Goal: Book appointment/travel/reservation

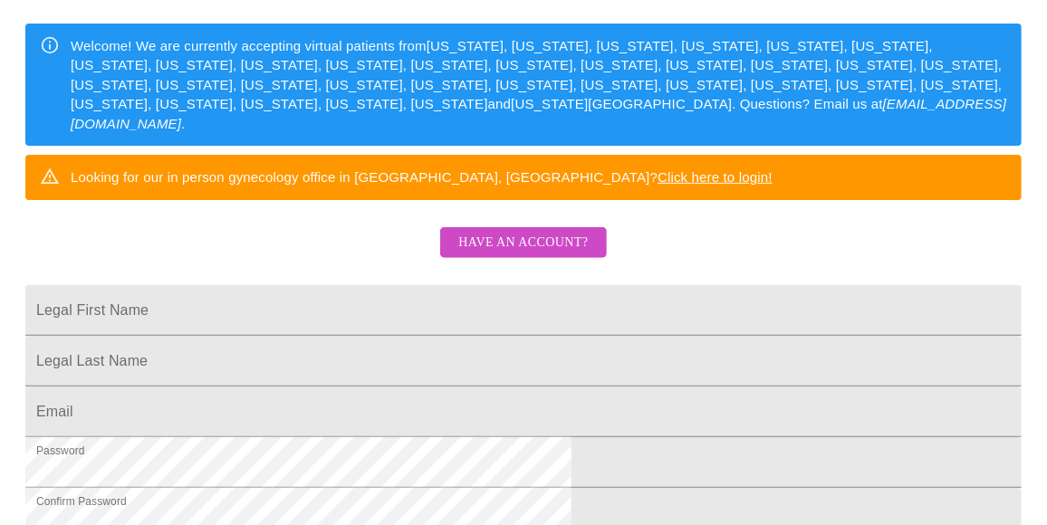
scroll to position [348, 0]
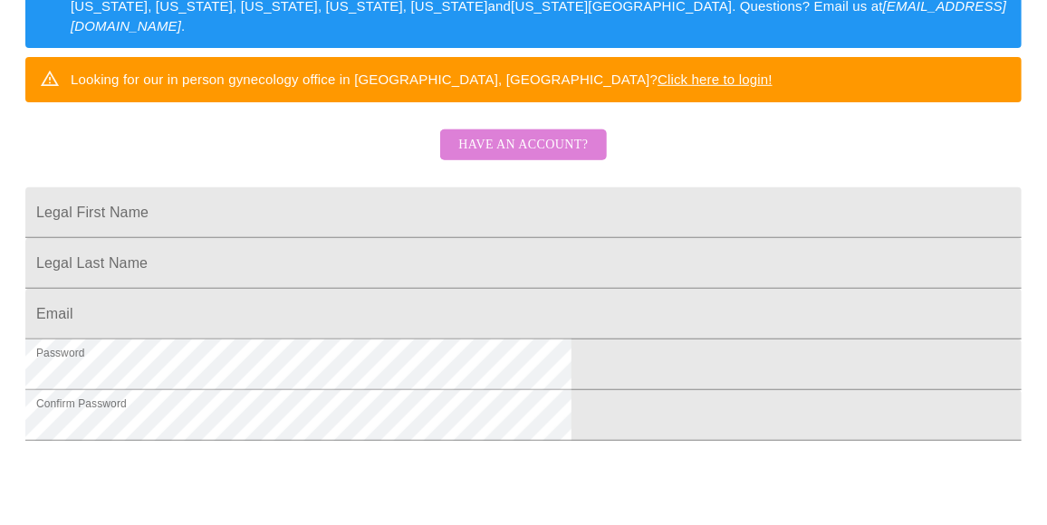
click at [527, 157] on span "Have an account?" at bounding box center [522, 145] width 129 height 23
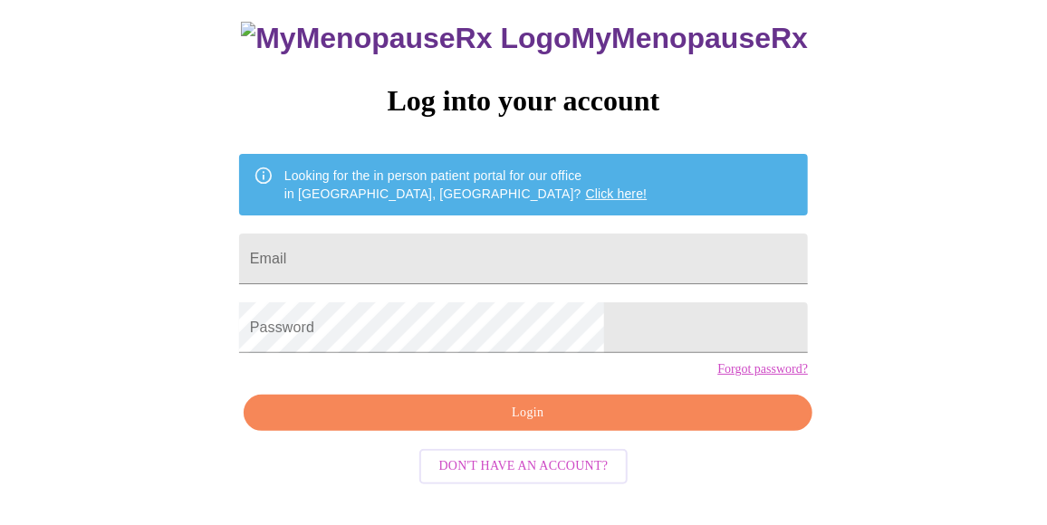
scroll to position [118, 0]
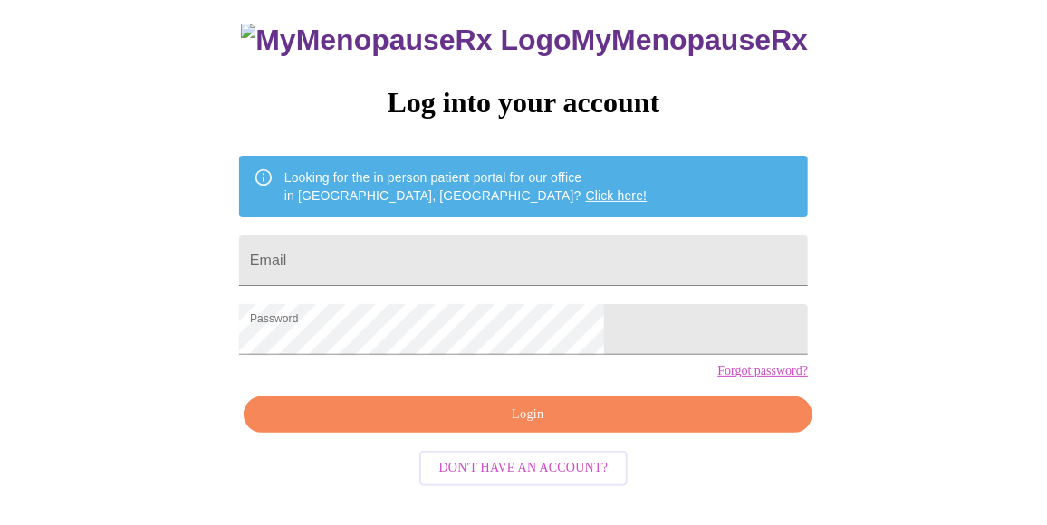
click at [442, 226] on form "Email" at bounding box center [523, 260] width 569 height 69
click at [442, 242] on input "Email" at bounding box center [523, 260] width 569 height 51
type input "[EMAIL_ADDRESS][DOMAIN_NAME]"
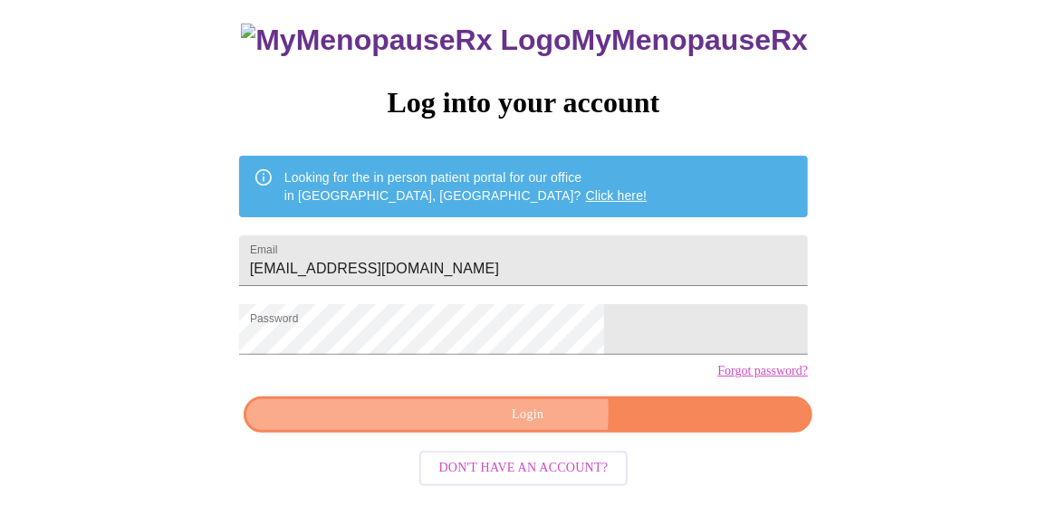
click at [508, 426] on span "Login" at bounding box center [527, 415] width 527 height 23
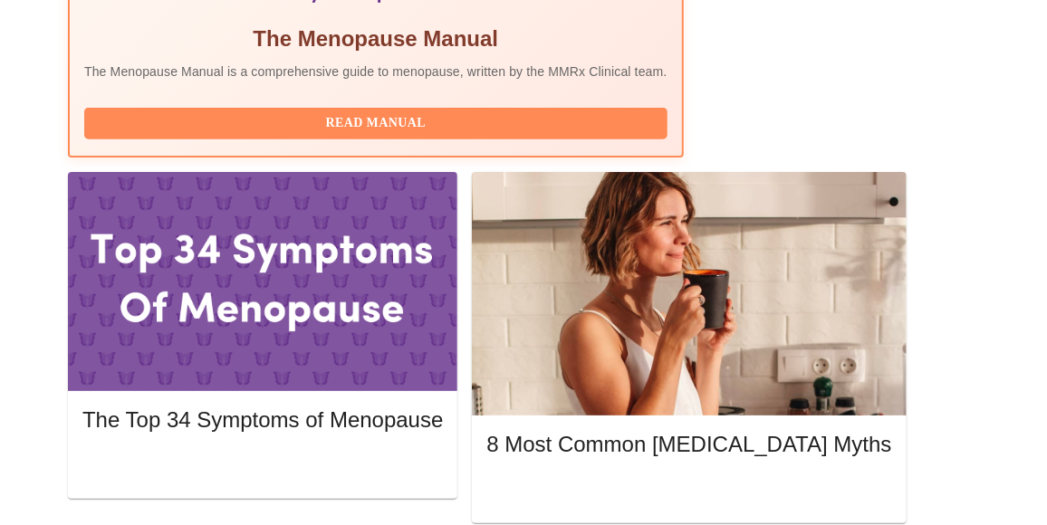
scroll to position [723, 0]
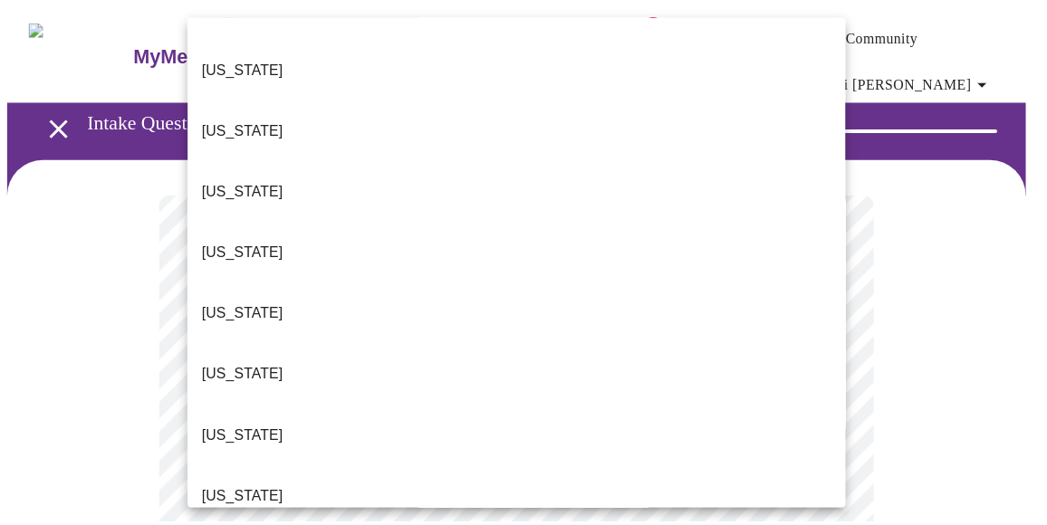
scroll to position [1220, 0]
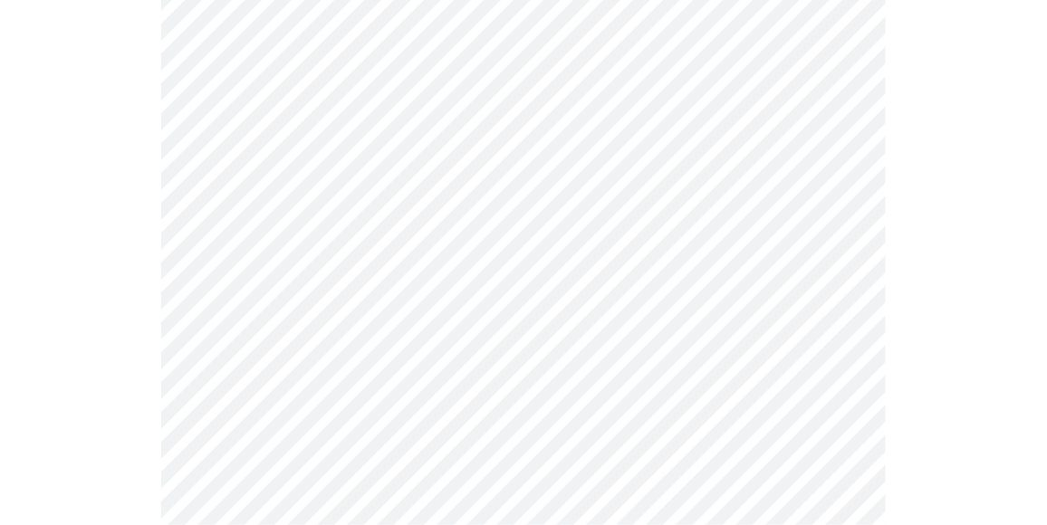
scroll to position [351, 0]
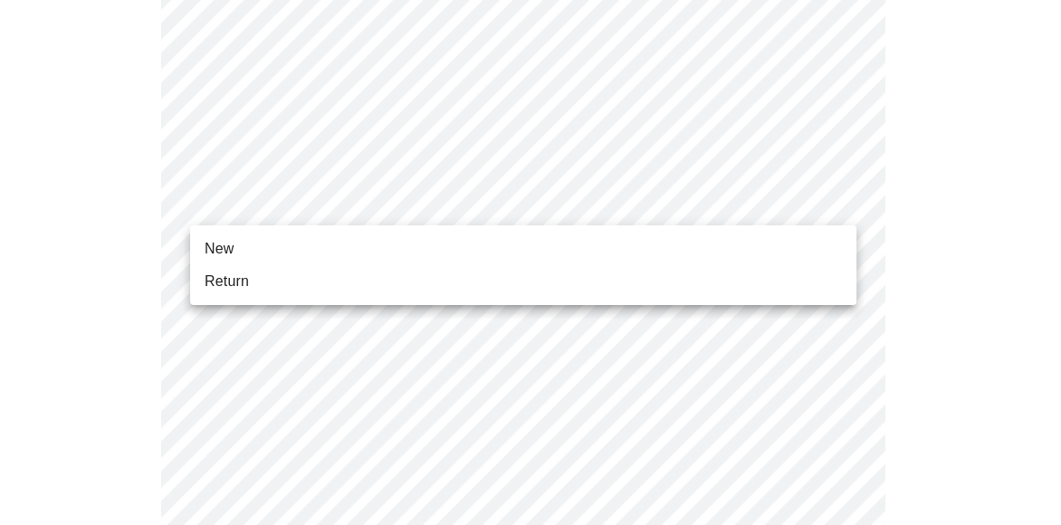
click at [397, 192] on body "MyMenopauseRx Appointments Messaging Labs 1 Uploads Medications Community Refer…" at bounding box center [530, 489] width 1047 height 1667
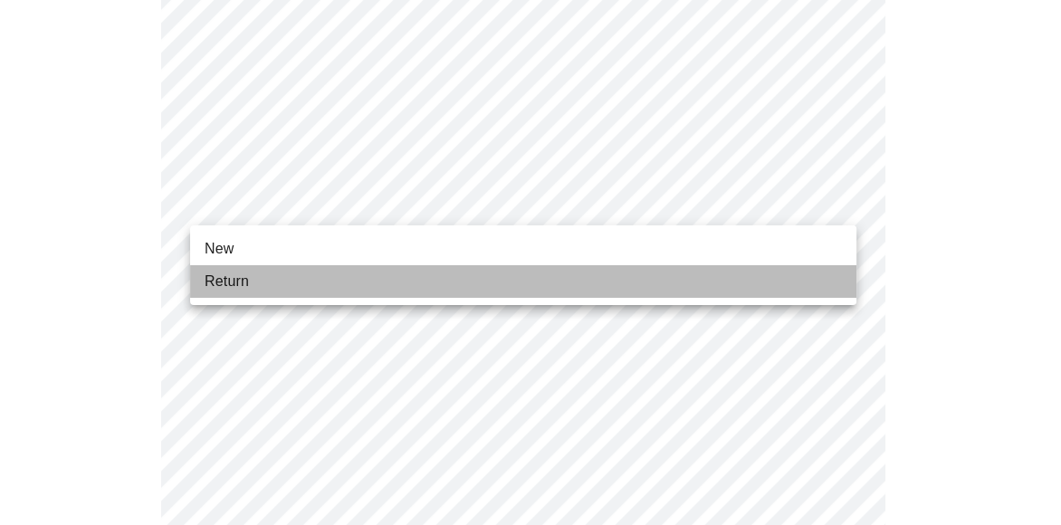
click at [314, 295] on li "Return" at bounding box center [523, 281] width 666 height 33
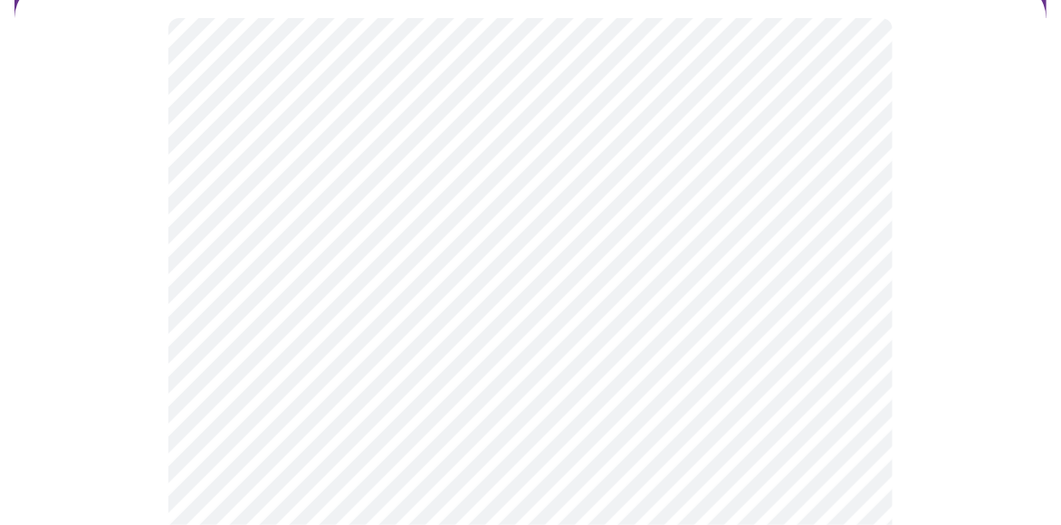
scroll to position [186, 0]
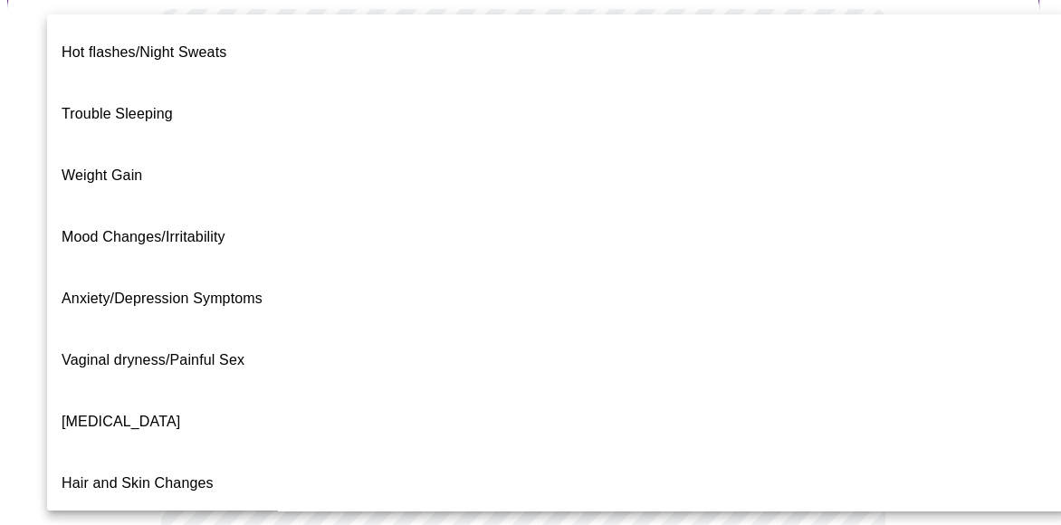
click at [751, 214] on body "MyMenopauseRx Appointments Messaging Labs 1 Uploads Medications Community Refer…" at bounding box center [530, 378] width 1047 height 1113
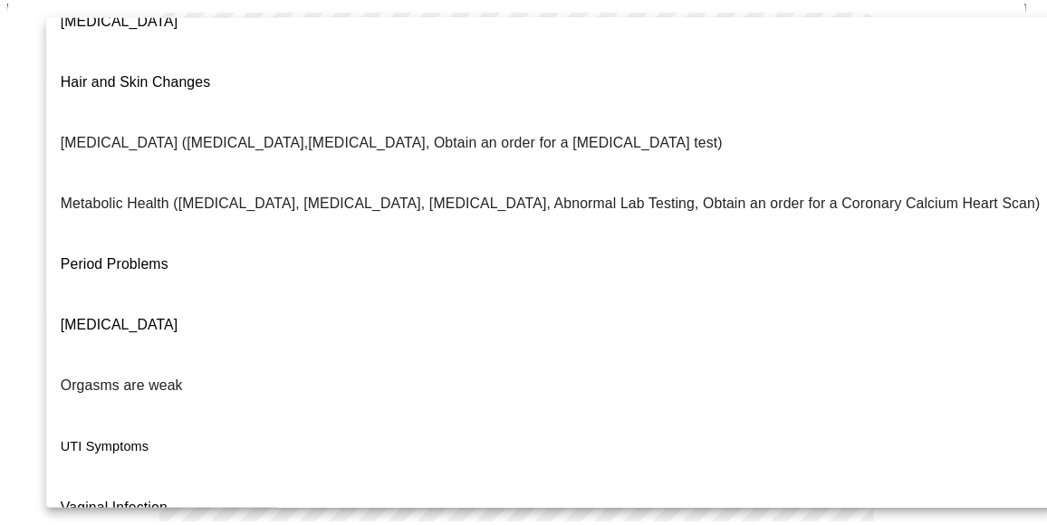
scroll to position [411, 0]
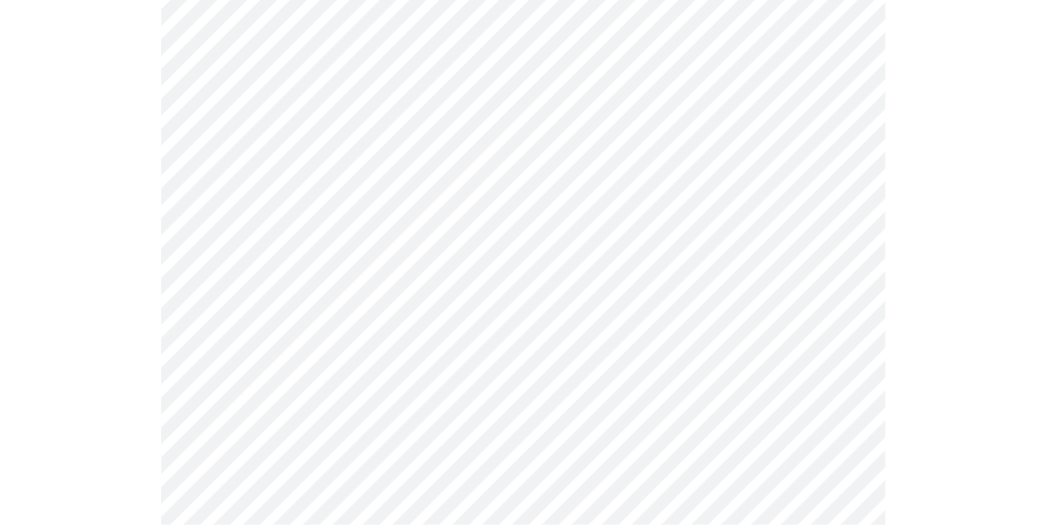
scroll to position [282, 0]
click at [511, 295] on body "MyMenopauseRx Appointments Messaging Labs 1 Uploads Medications Community Refer…" at bounding box center [530, 277] width 1047 height 1102
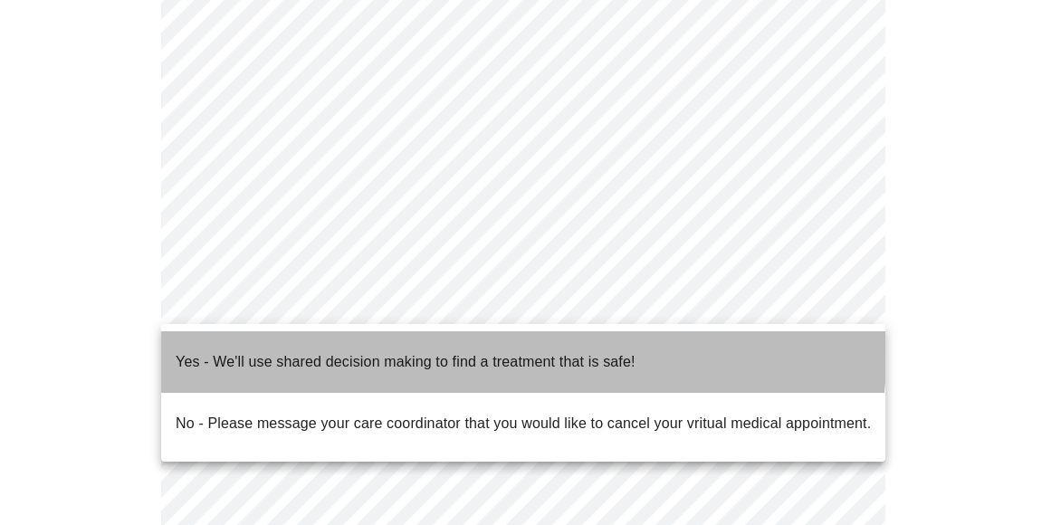
click at [447, 352] on p "Yes - We'll use shared decision making to find a treatment that is safe!" at bounding box center [405, 362] width 459 height 22
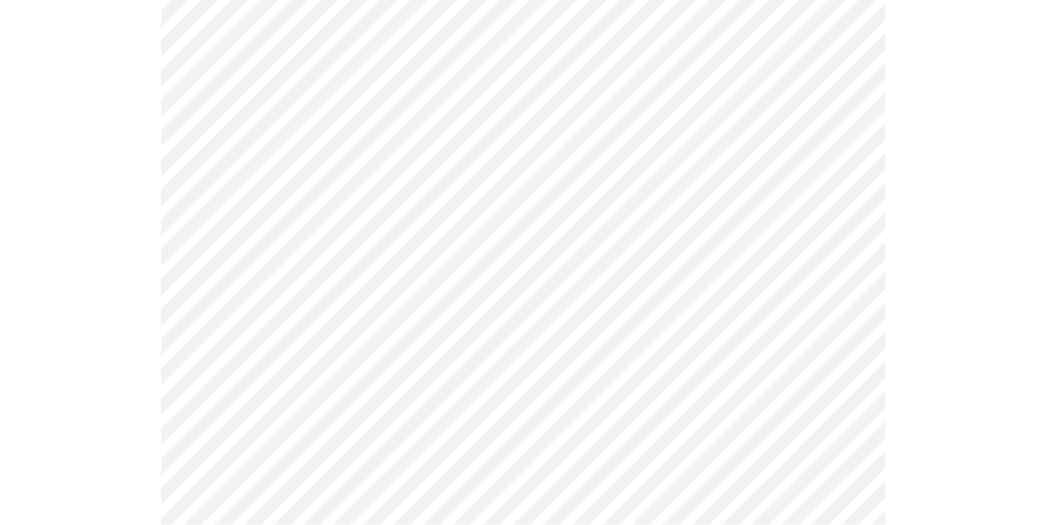
scroll to position [220, 0]
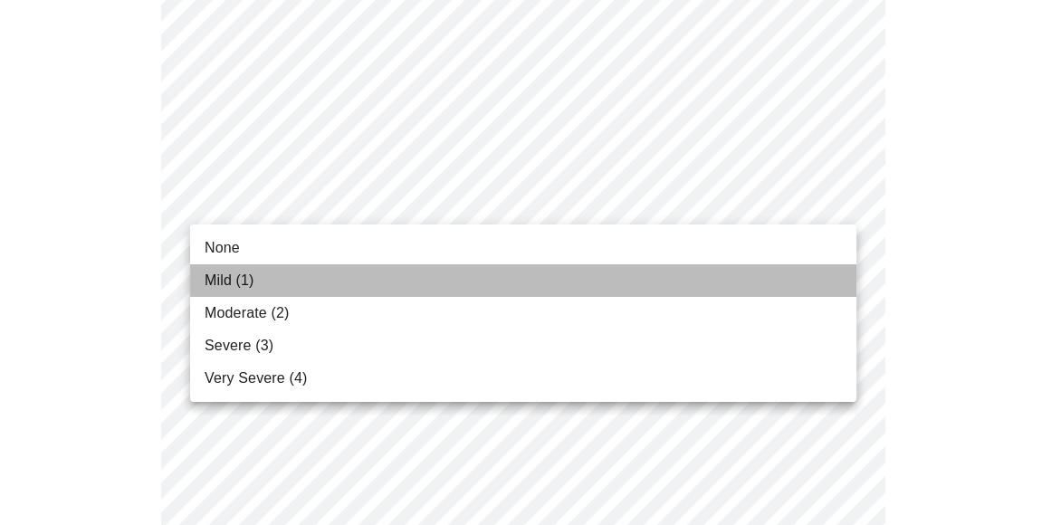
click at [223, 280] on span "Mild (1)" at bounding box center [230, 281] width 50 height 22
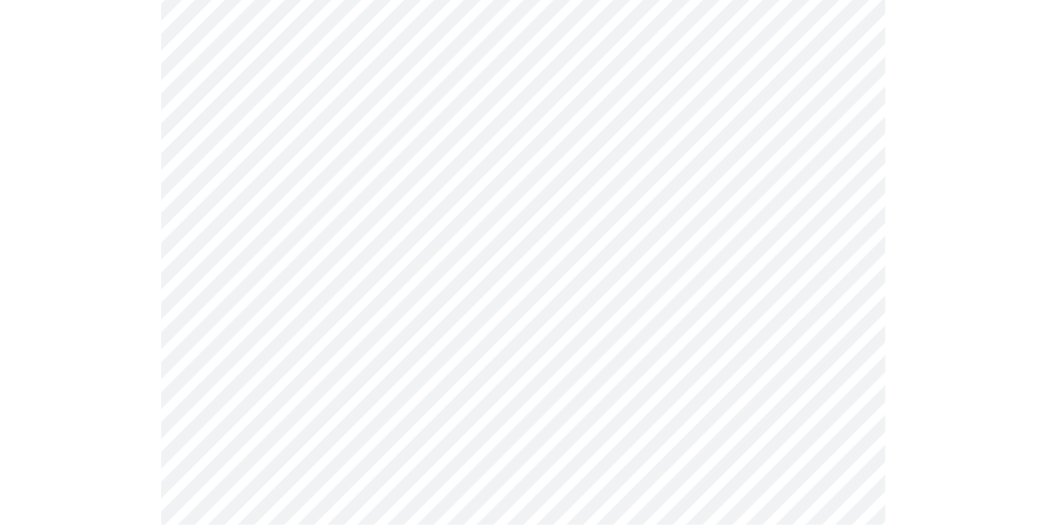
scroll to position [294, 0]
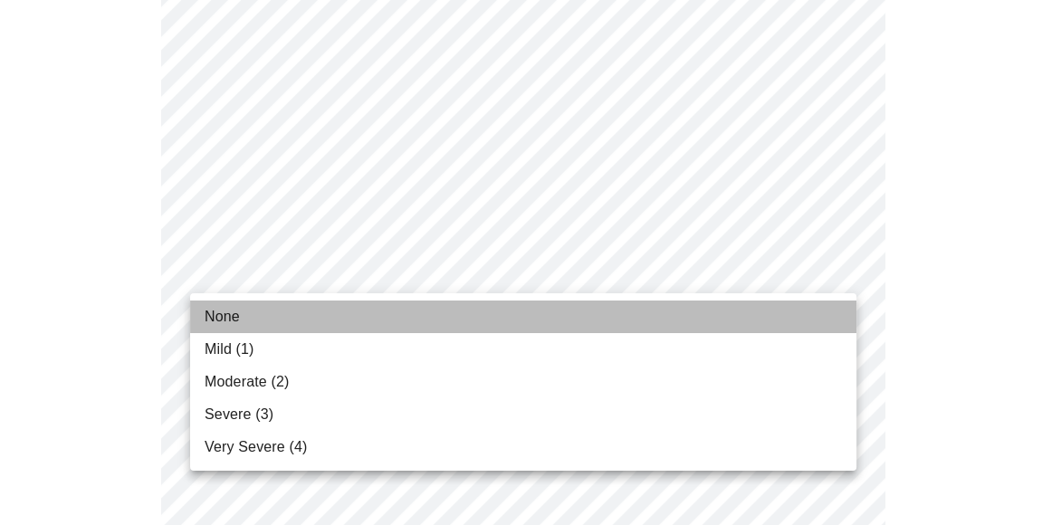
click at [269, 315] on li "None" at bounding box center [523, 317] width 666 height 33
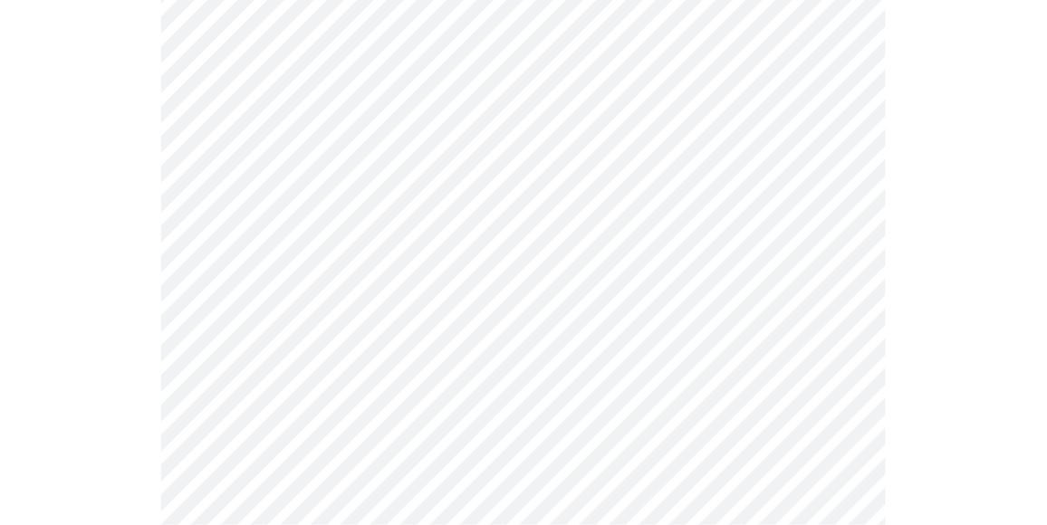
scroll to position [538, 0]
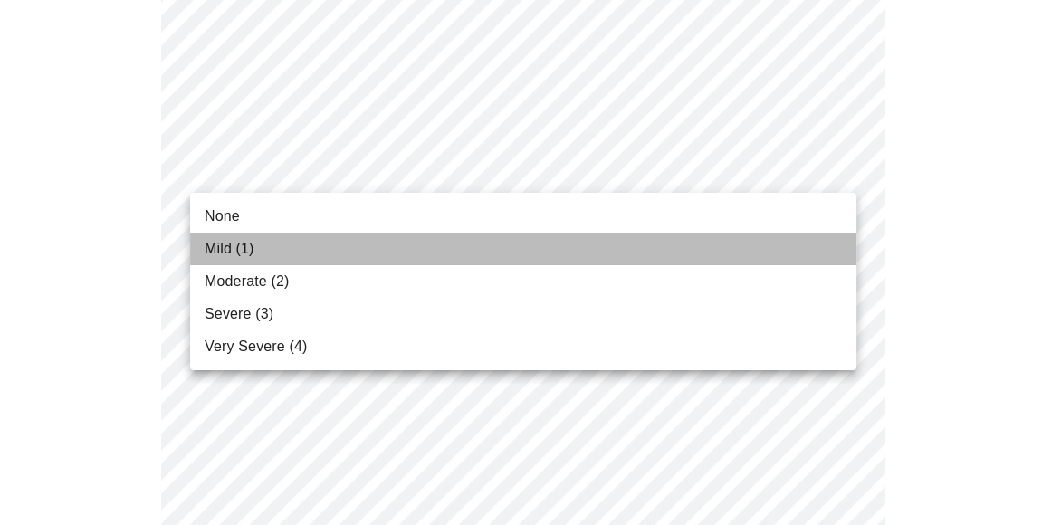
click at [250, 251] on span "Mild (1)" at bounding box center [230, 249] width 50 height 22
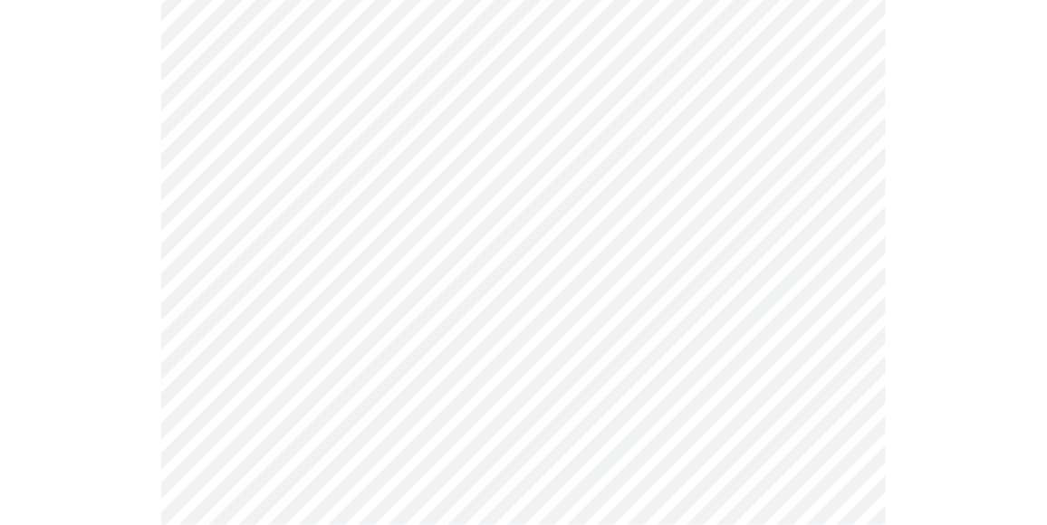
scroll to position [639, 0]
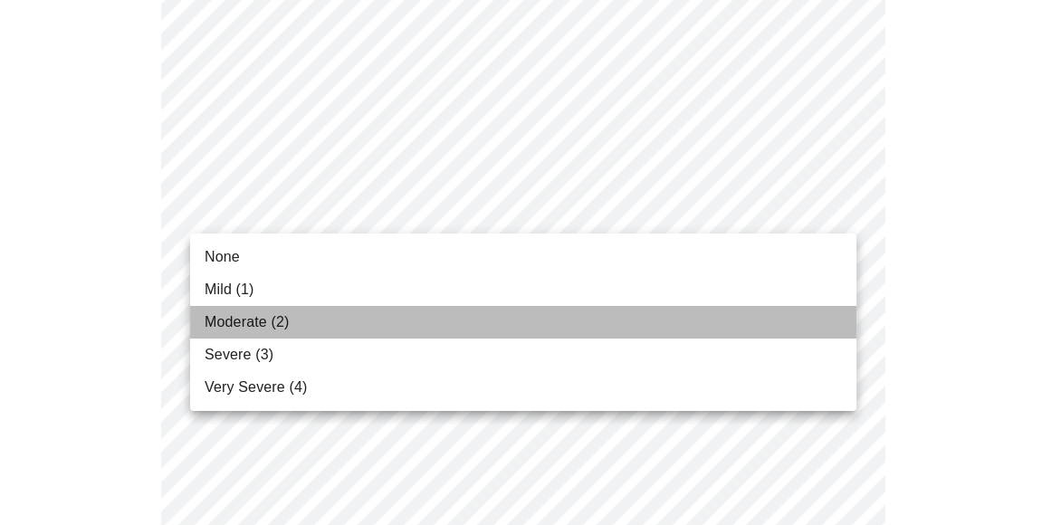
click at [265, 323] on span "Moderate (2)" at bounding box center [247, 322] width 84 height 22
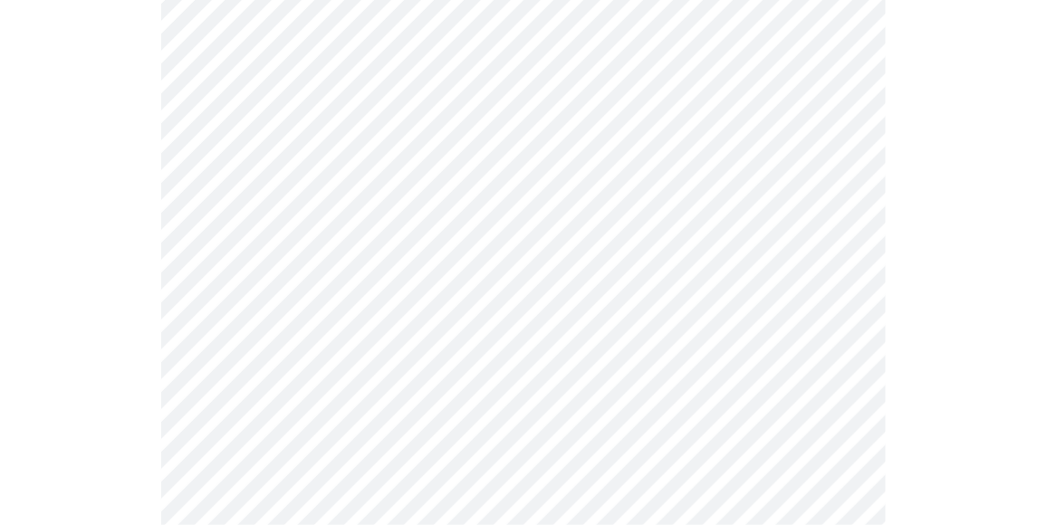
scroll to position [708, 0]
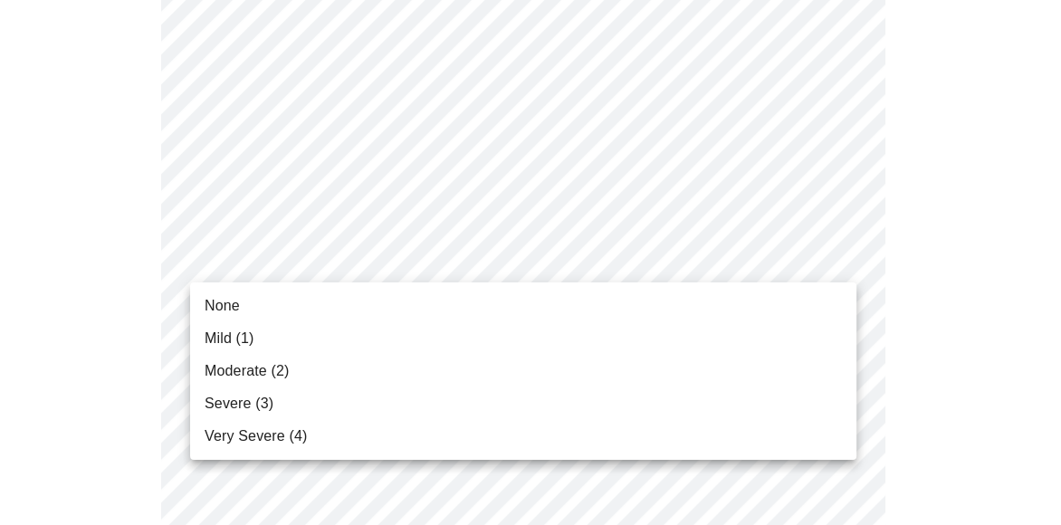
click at [426, 266] on body "MyMenopauseRx Appointments Messaging Labs 1 Uploads Medications Community Refer…" at bounding box center [530, 464] width 1047 height 2331
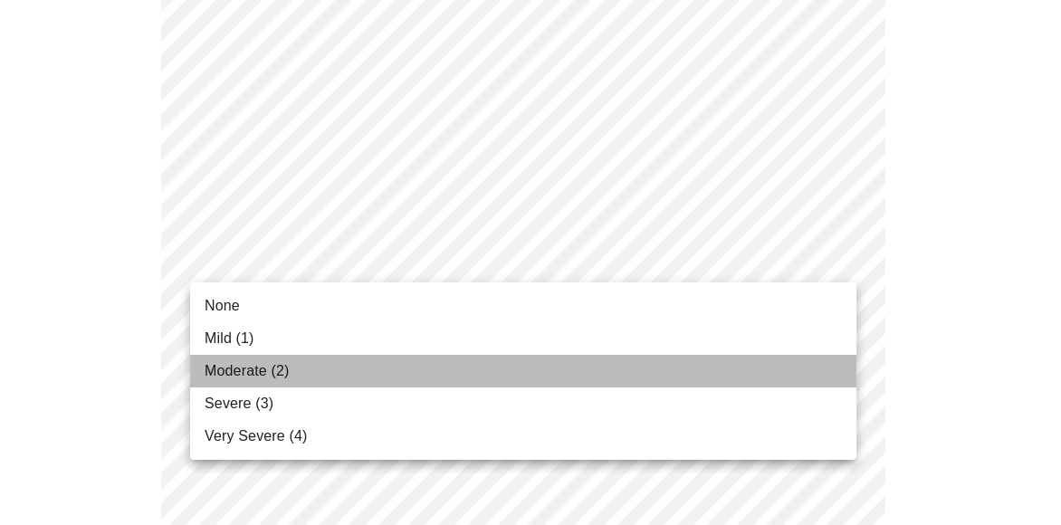
click at [285, 368] on span "Moderate (2)" at bounding box center [247, 371] width 84 height 22
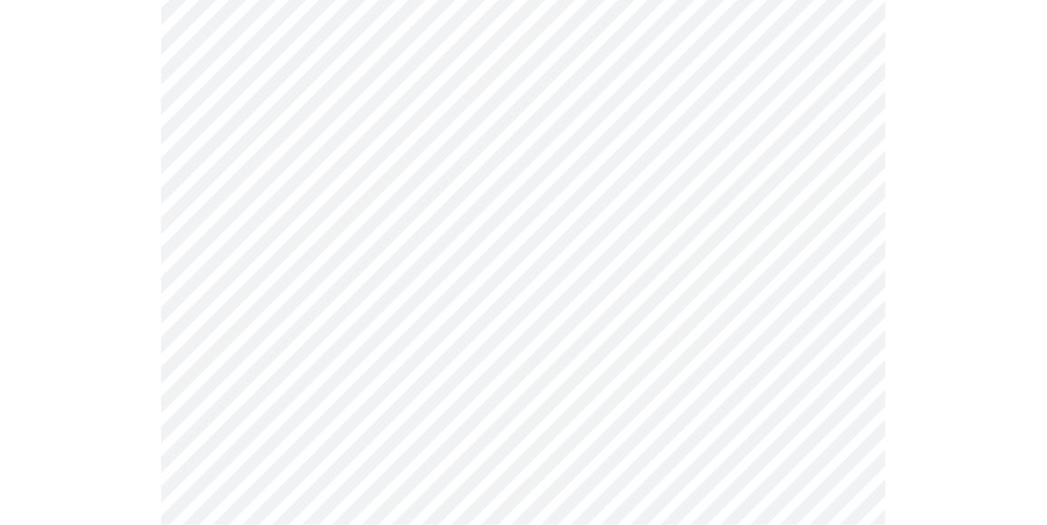
scroll to position [819, 0]
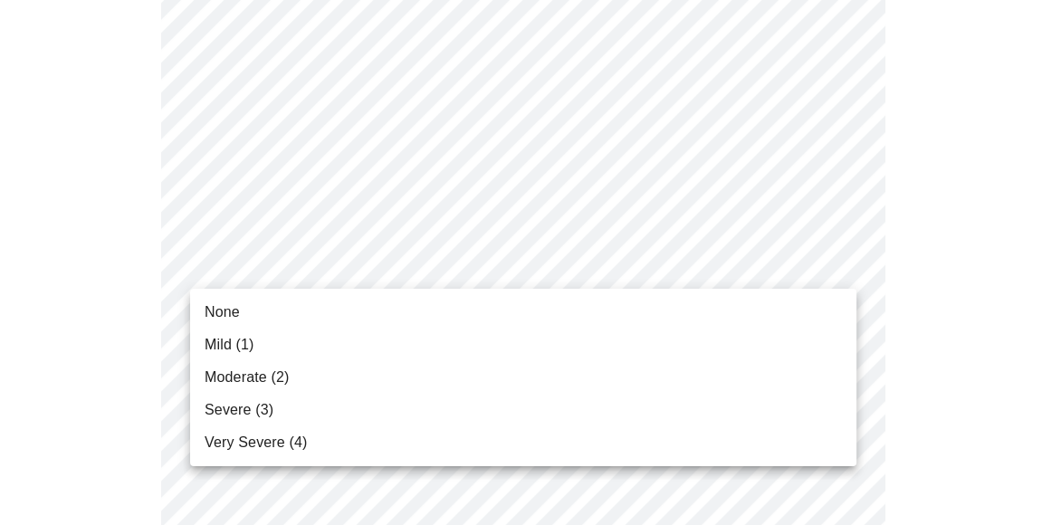
click at [430, 263] on body "MyMenopauseRx Appointments Messaging Labs 1 Uploads Medications Community Refer…" at bounding box center [530, 341] width 1047 height 2306
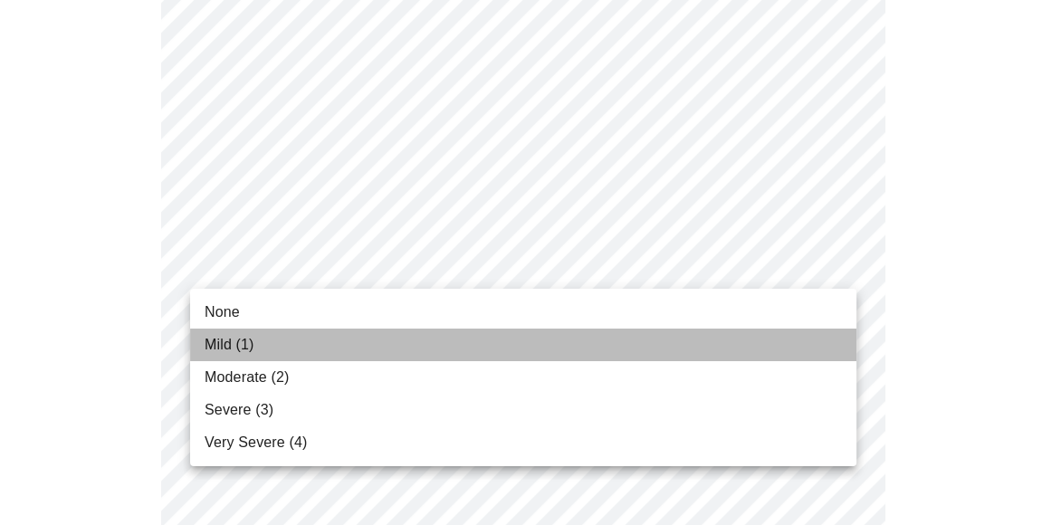
click at [266, 345] on li "Mild (1)" at bounding box center [523, 345] width 666 height 33
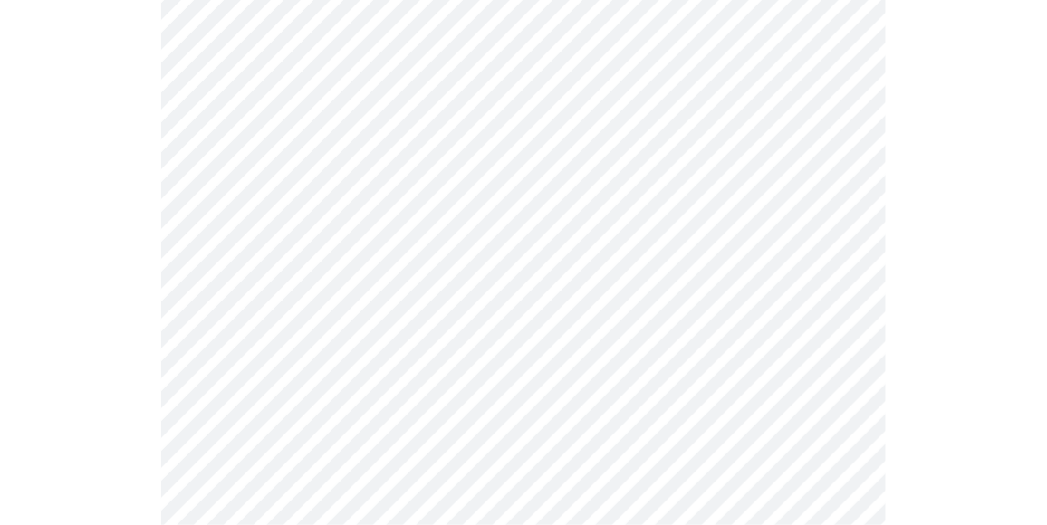
scroll to position [943, 0]
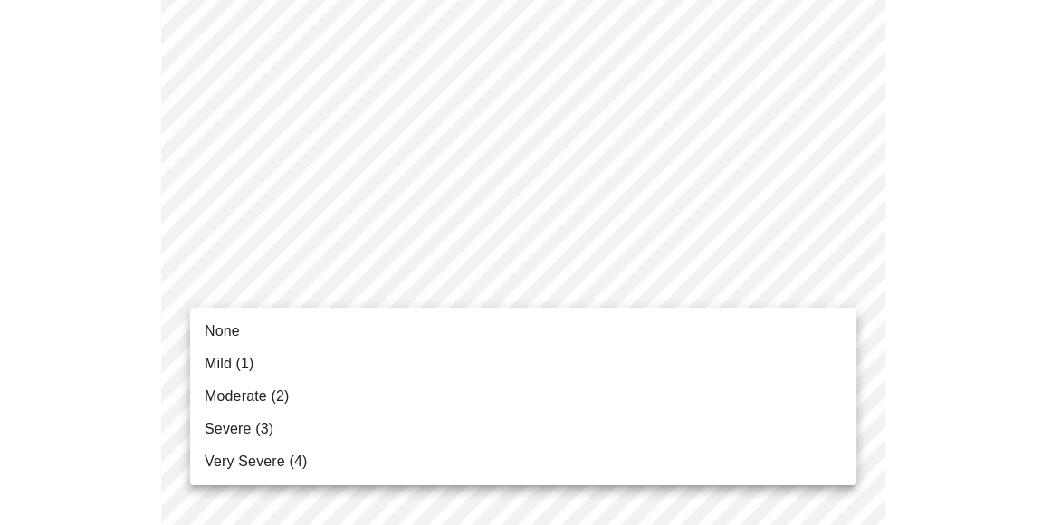
click at [445, 290] on body "MyMenopauseRx Appointments Messaging Labs 1 Uploads Medications Community Refer…" at bounding box center [530, 204] width 1047 height 2281
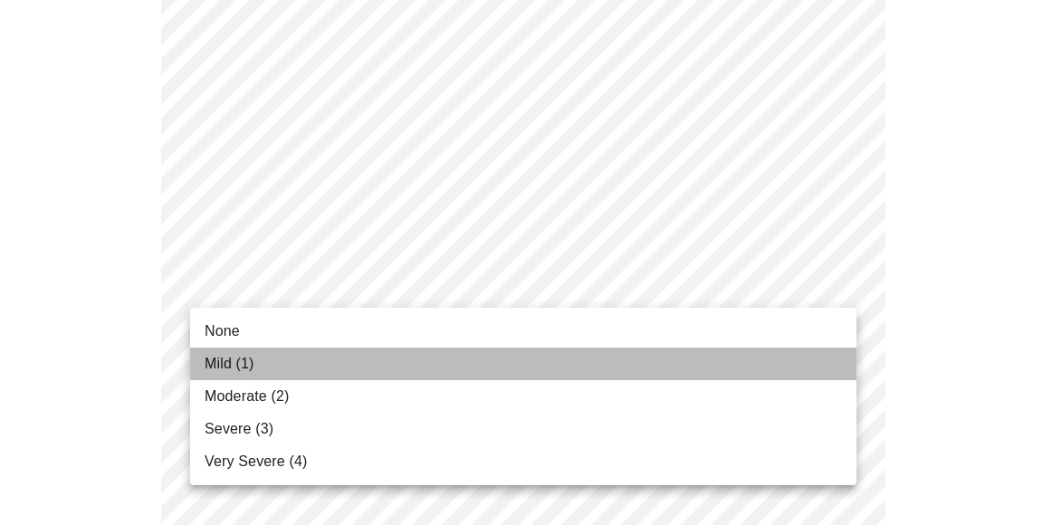
click at [292, 365] on li "Mild (1)" at bounding box center [523, 364] width 666 height 33
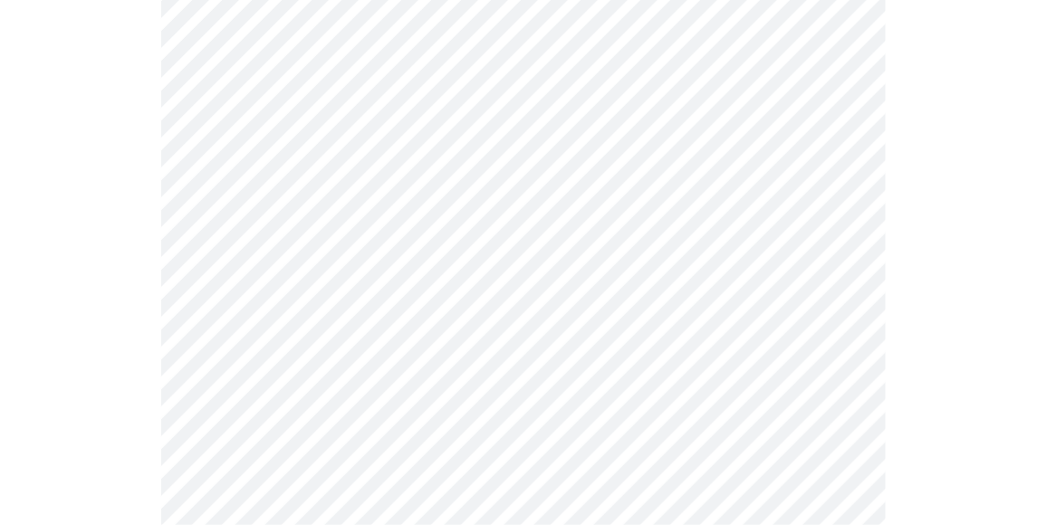
scroll to position [1150, 0]
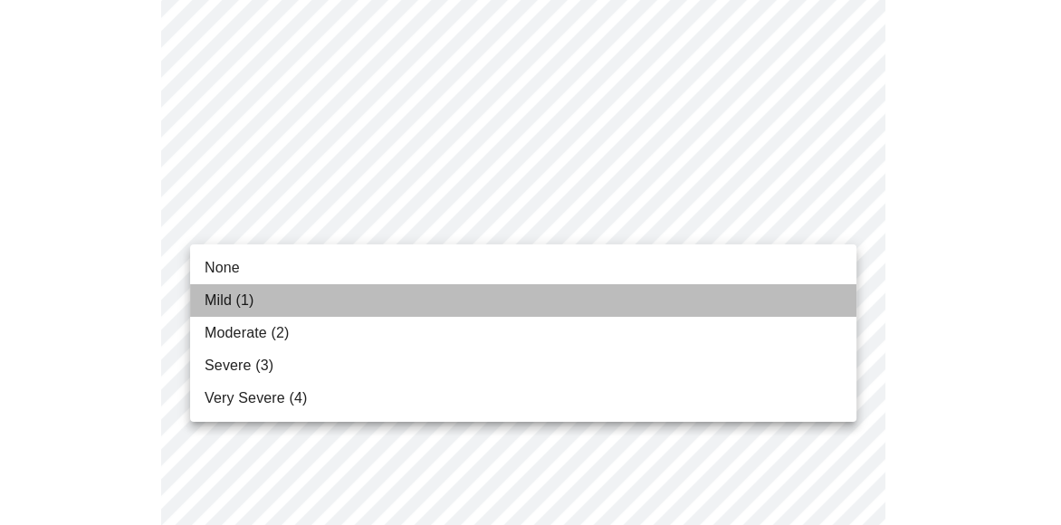
click at [249, 304] on span "Mild (1)" at bounding box center [230, 301] width 50 height 22
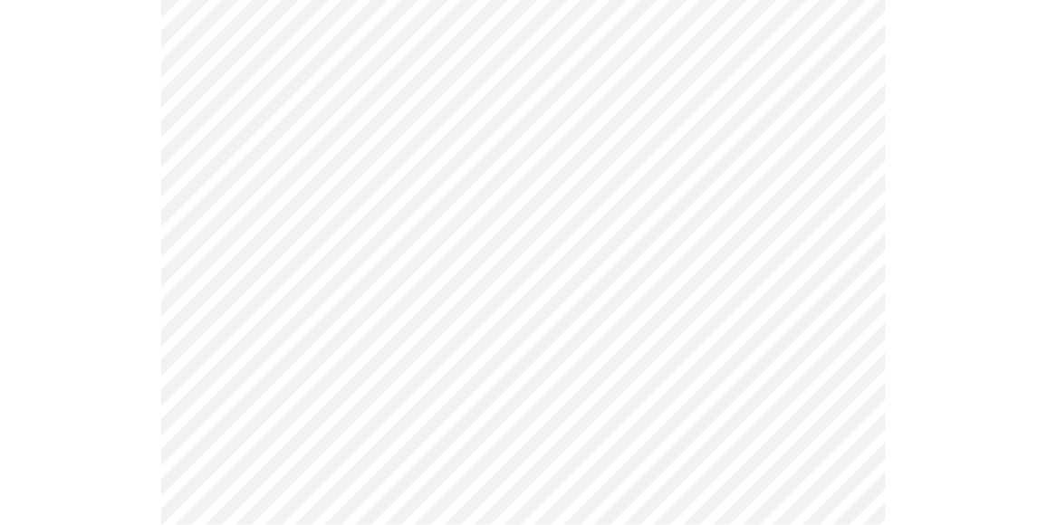
scroll to position [1258, 0]
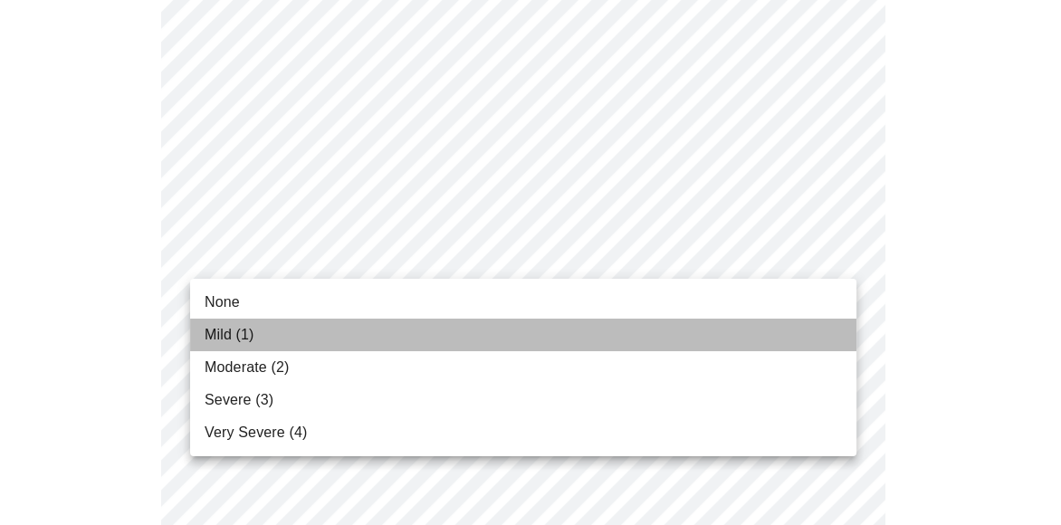
click at [238, 341] on span "Mild (1)" at bounding box center [230, 335] width 50 height 22
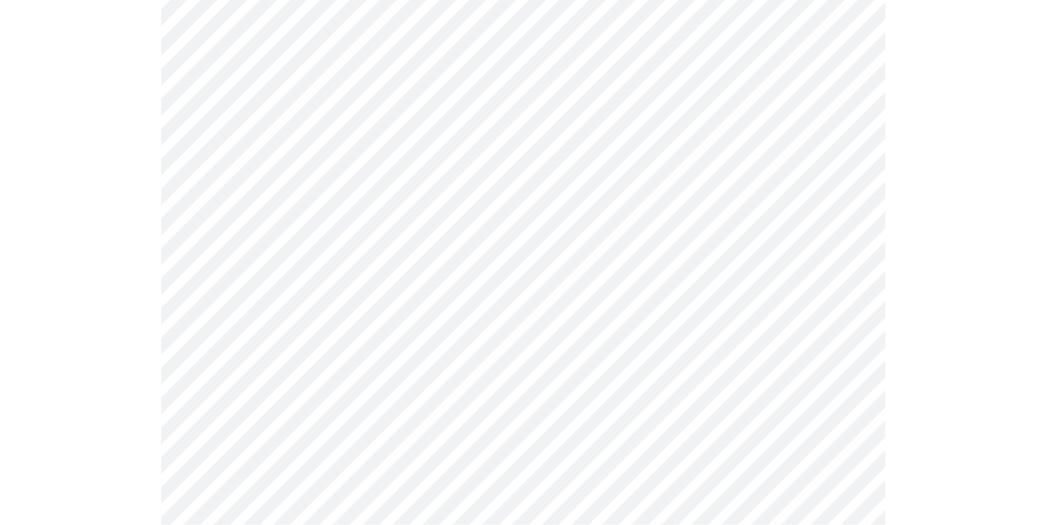
scroll to position [1353, 0]
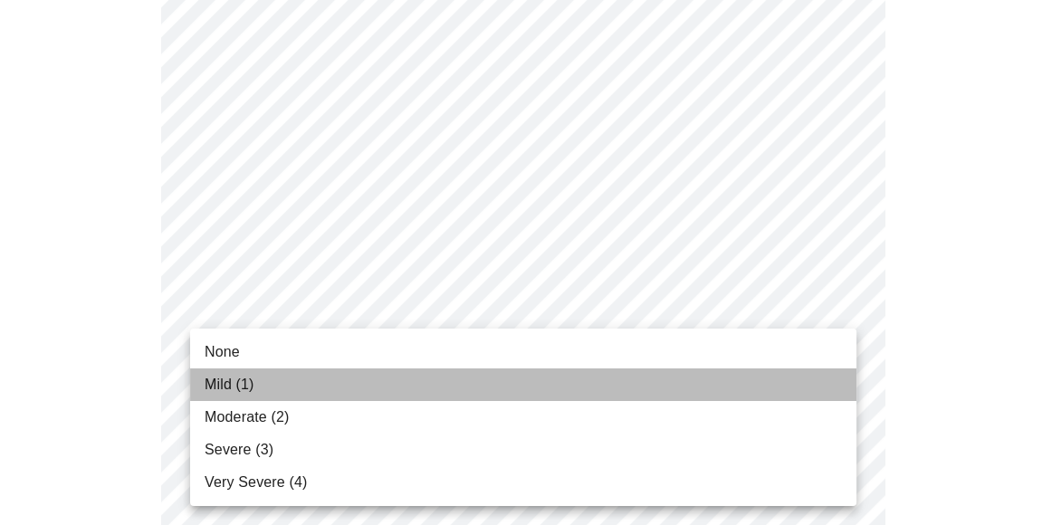
click at [239, 378] on span "Mild (1)" at bounding box center [230, 385] width 50 height 22
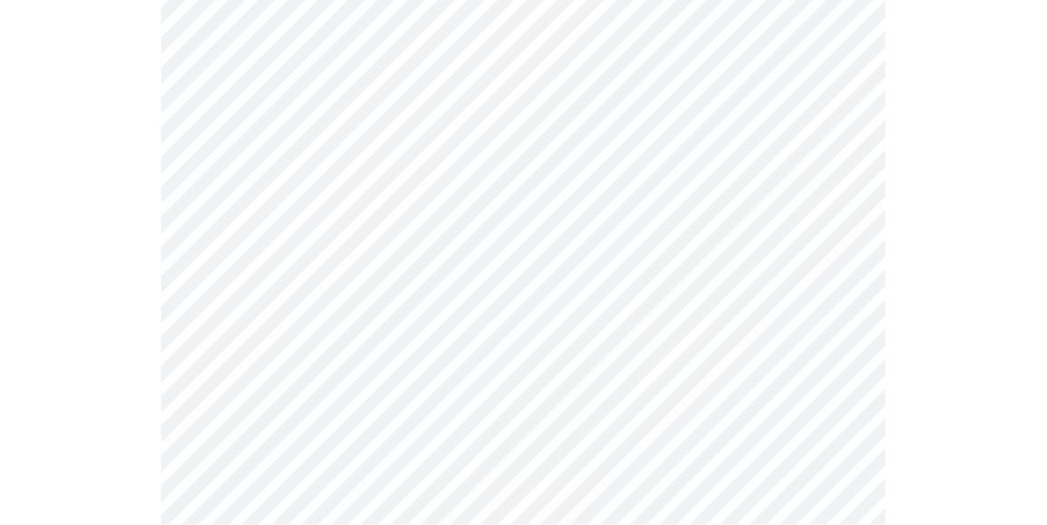
scroll to position [1486, 0]
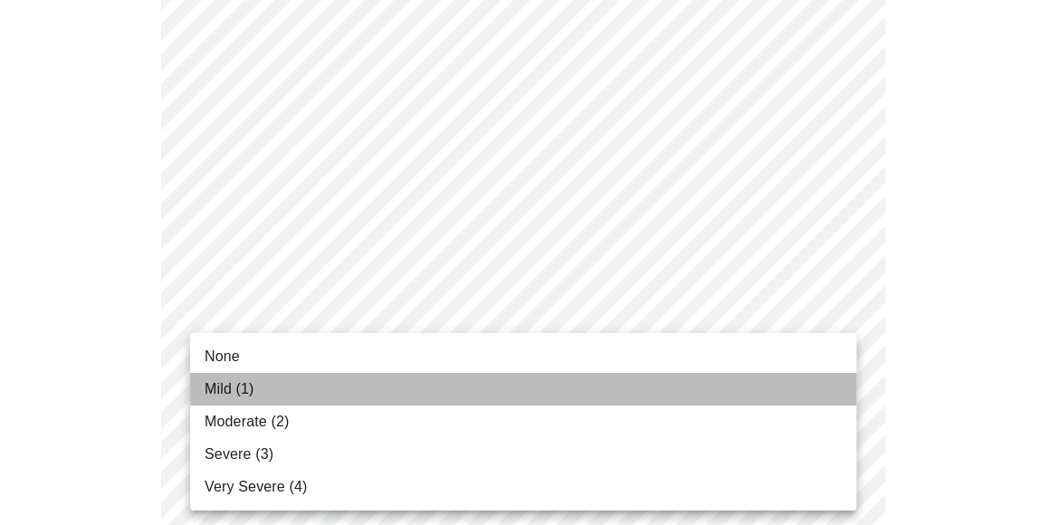
click at [245, 388] on span "Mild (1)" at bounding box center [230, 389] width 50 height 22
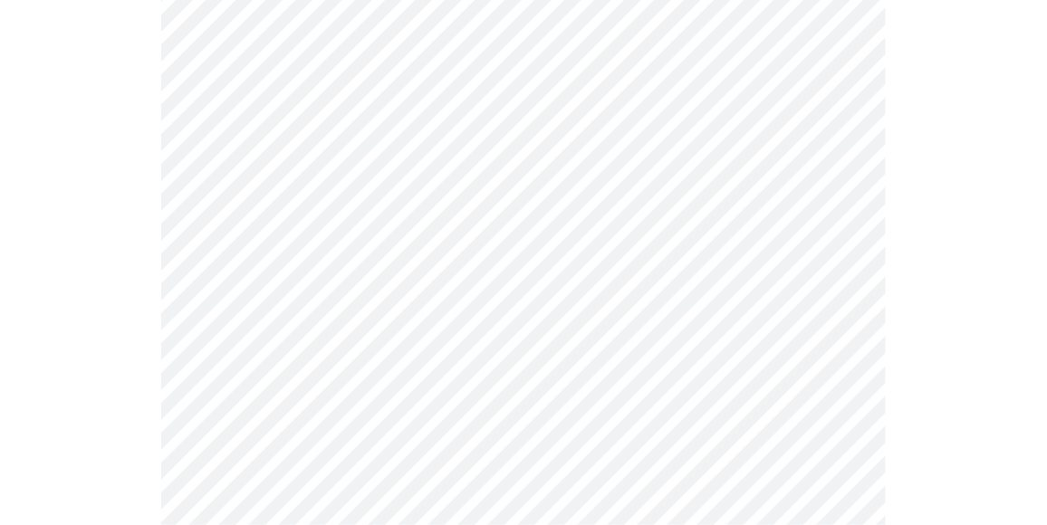
scroll to position [869, 0]
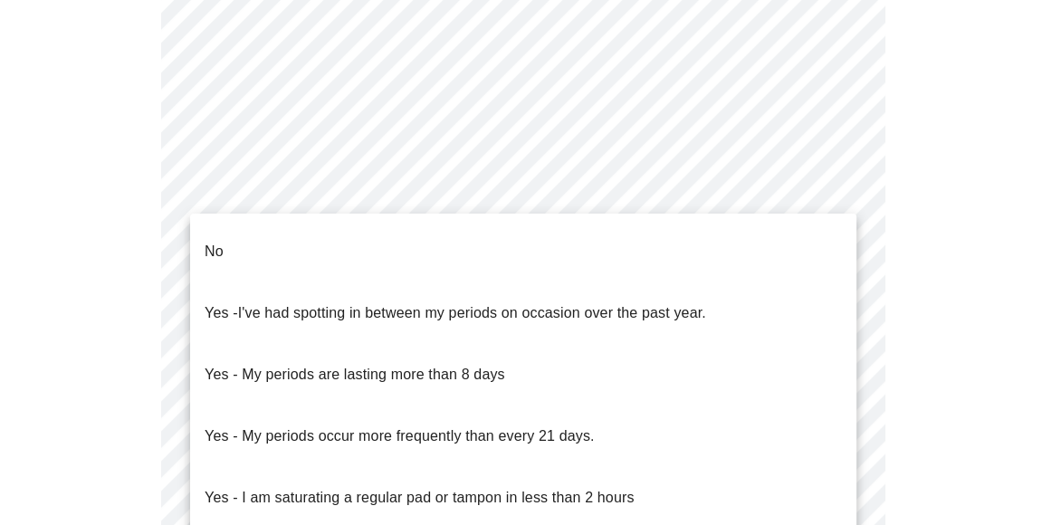
click at [455, 255] on body "MyMenopauseRx Appointments Messaging Labs 1 Uploads Medications Community Refer…" at bounding box center [530, 43] width 1047 height 1811
click at [403, 305] on span "I've had spotting in between my periods on occasion over the past year." at bounding box center [472, 312] width 468 height 15
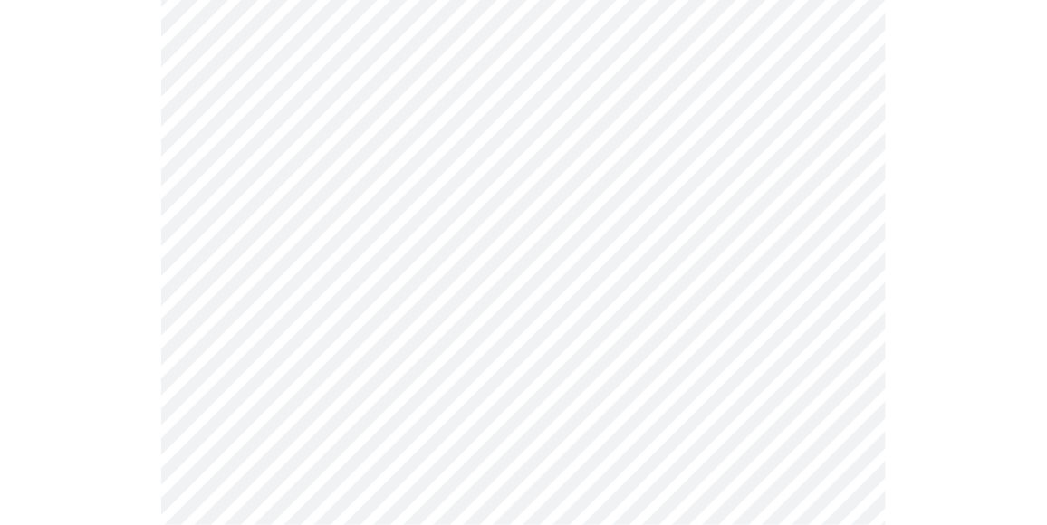
scroll to position [990, 0]
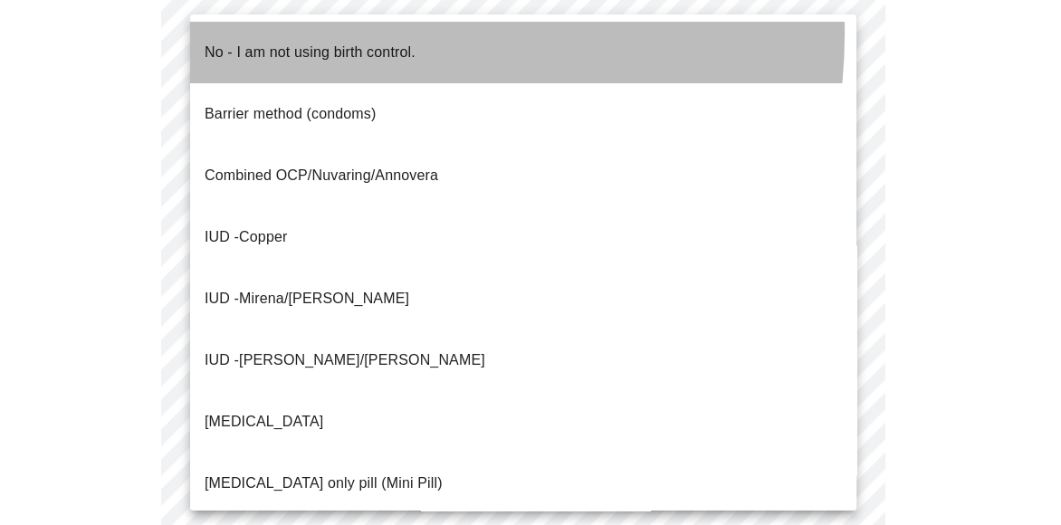
click at [313, 42] on p "No - I am not using birth control." at bounding box center [310, 53] width 211 height 22
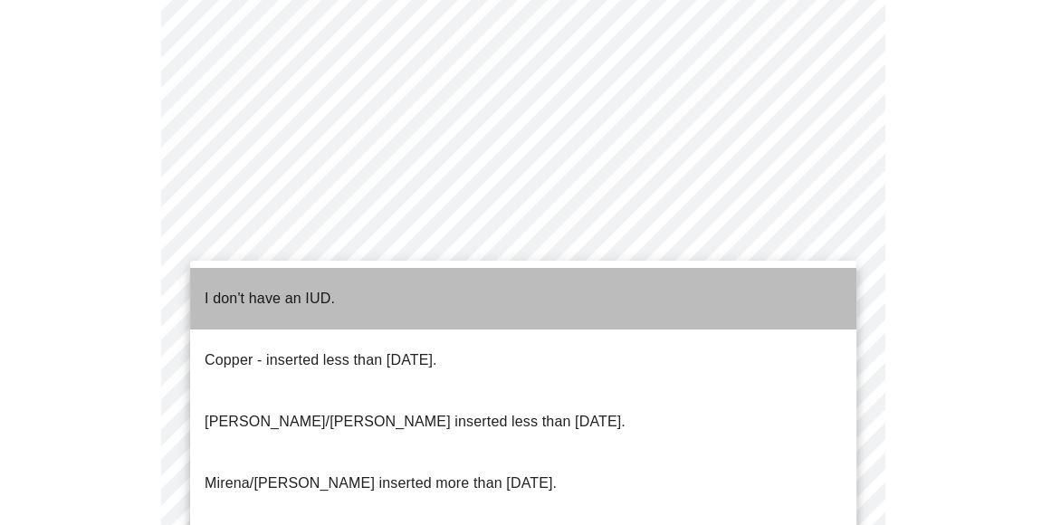
click at [313, 273] on li "I don't have an IUD." at bounding box center [523, 299] width 666 height 62
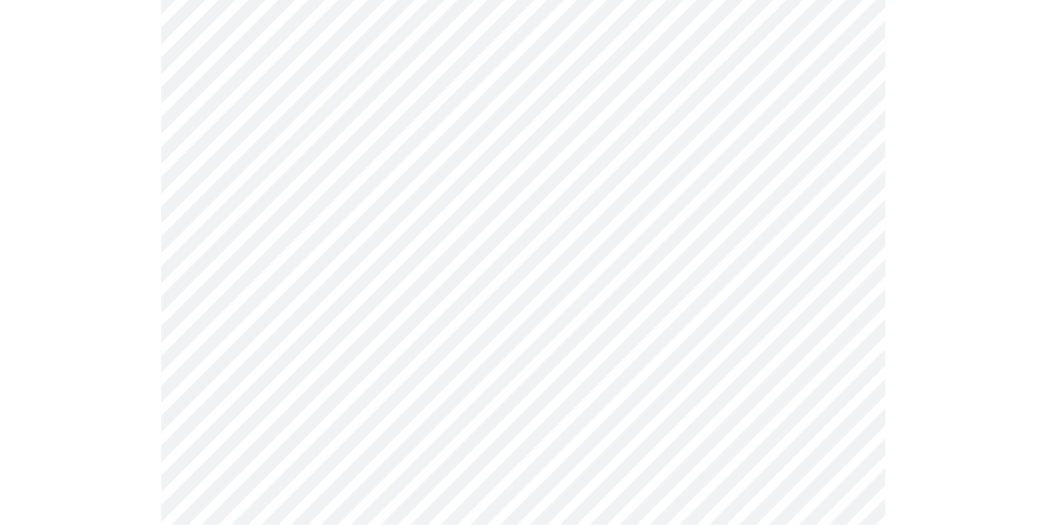
scroll to position [1214, 0]
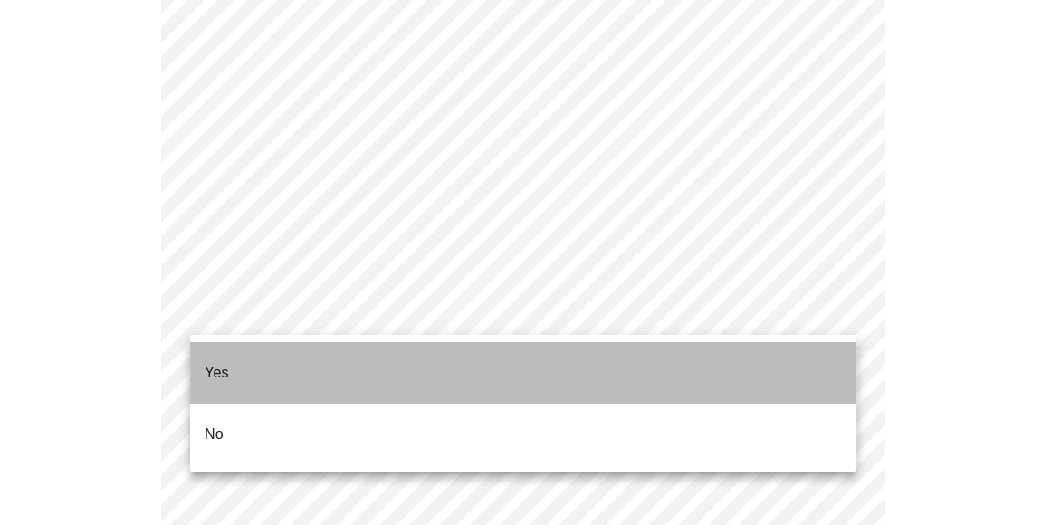
click at [277, 364] on li "Yes" at bounding box center [523, 373] width 666 height 62
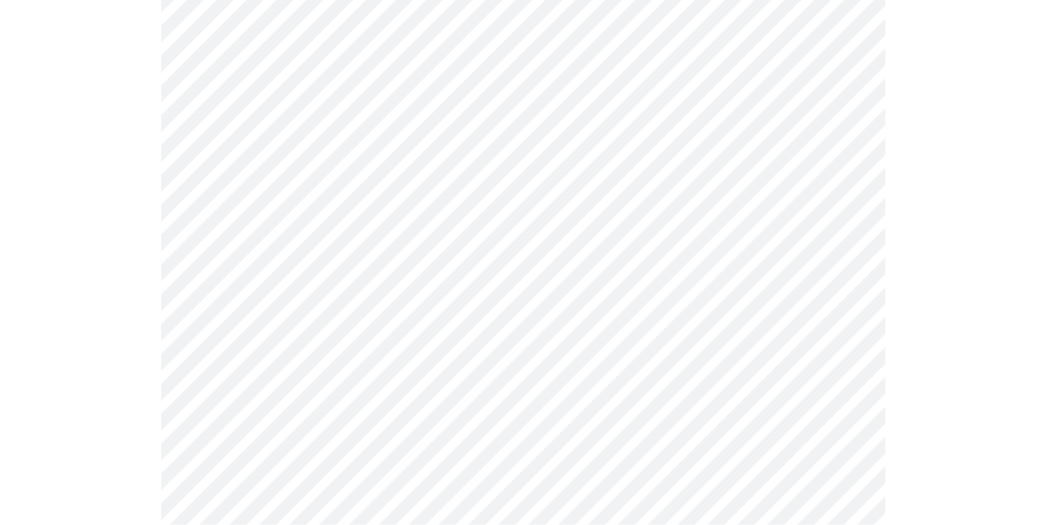
scroll to position [385, 0]
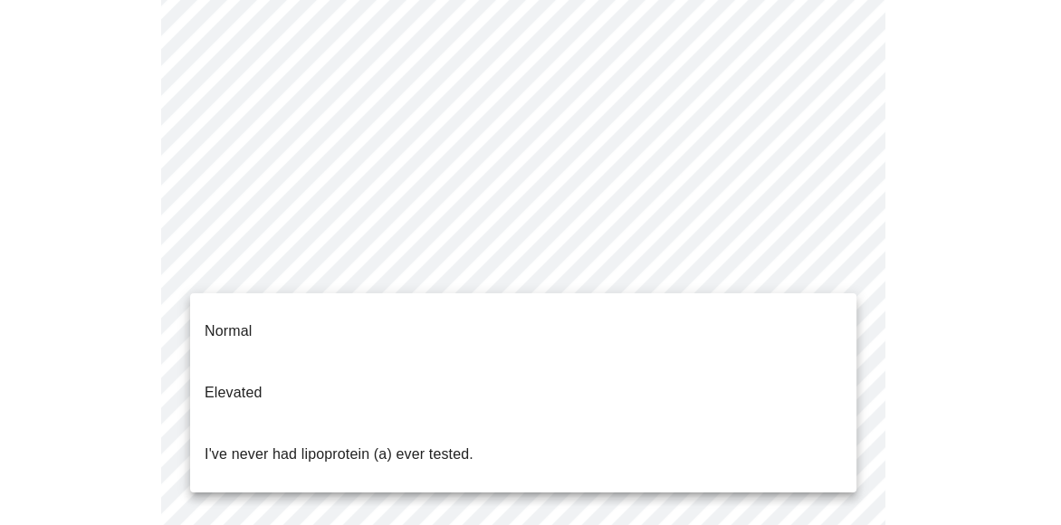
click at [514, 269] on body "MyMenopauseRx Appointments Messaging Labs 1 Uploads Medications Community Refer…" at bounding box center [530, 303] width 1047 height 1363
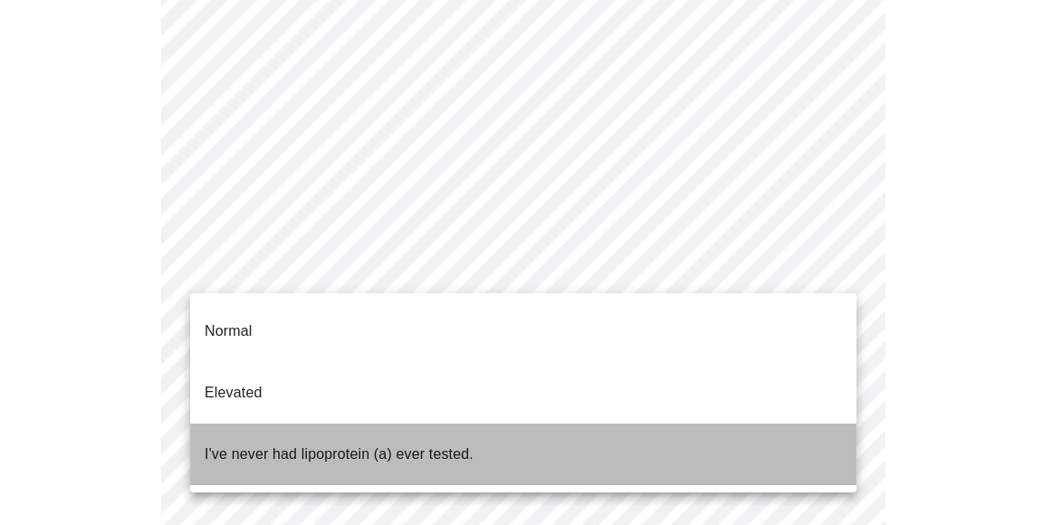
click at [378, 444] on p "I've never had lipoprotein (a) ever tested." at bounding box center [339, 455] width 269 height 22
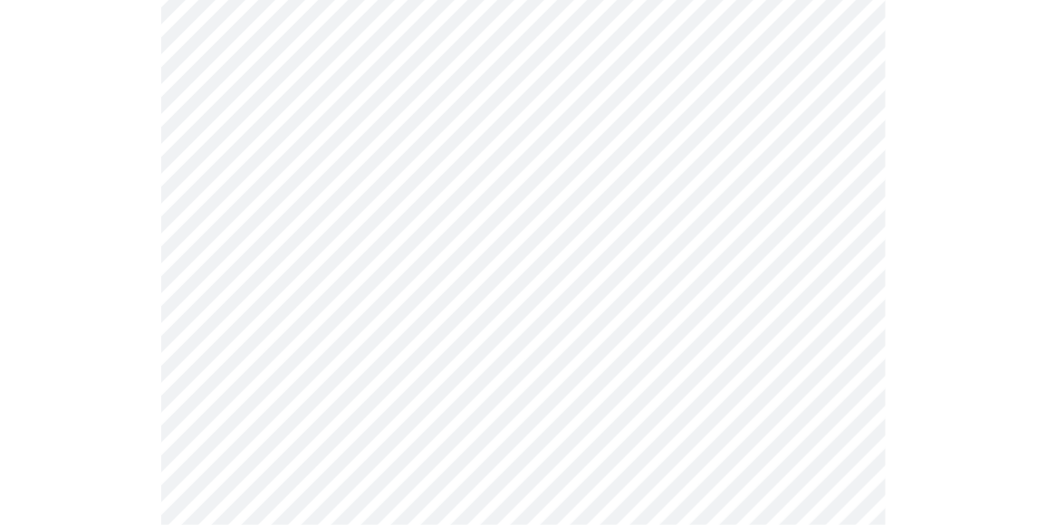
scroll to position [4877, 0]
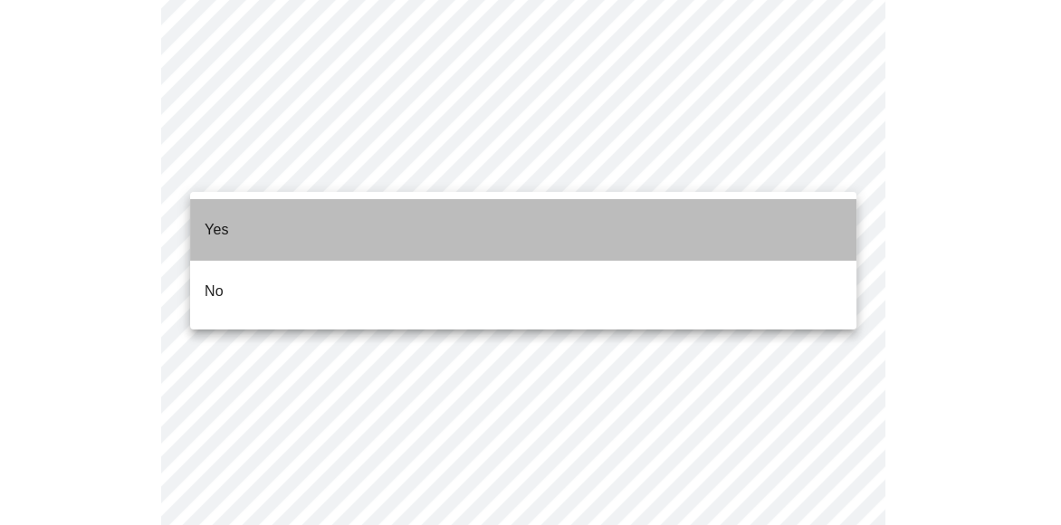
click at [222, 219] on p "Yes" at bounding box center [217, 230] width 24 height 22
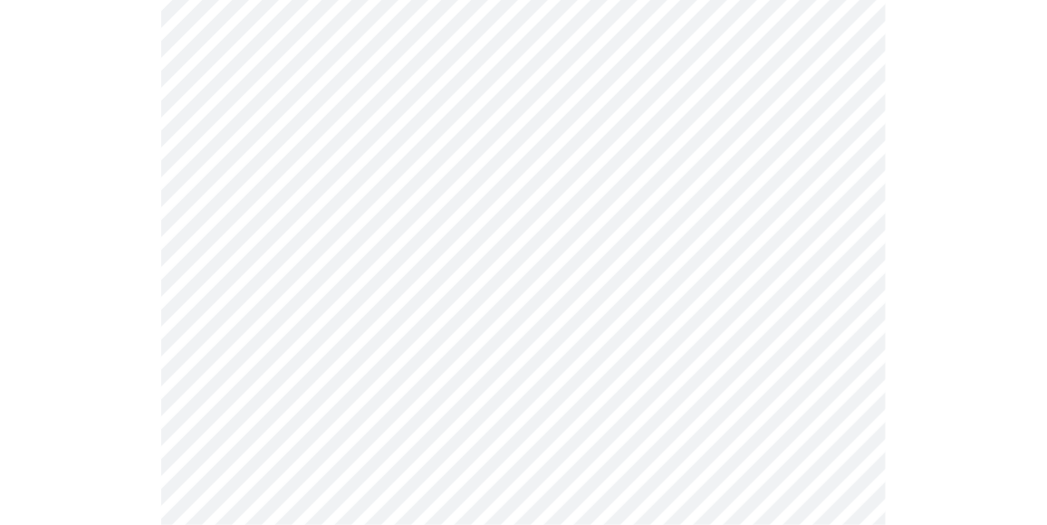
scroll to position [1124, 0]
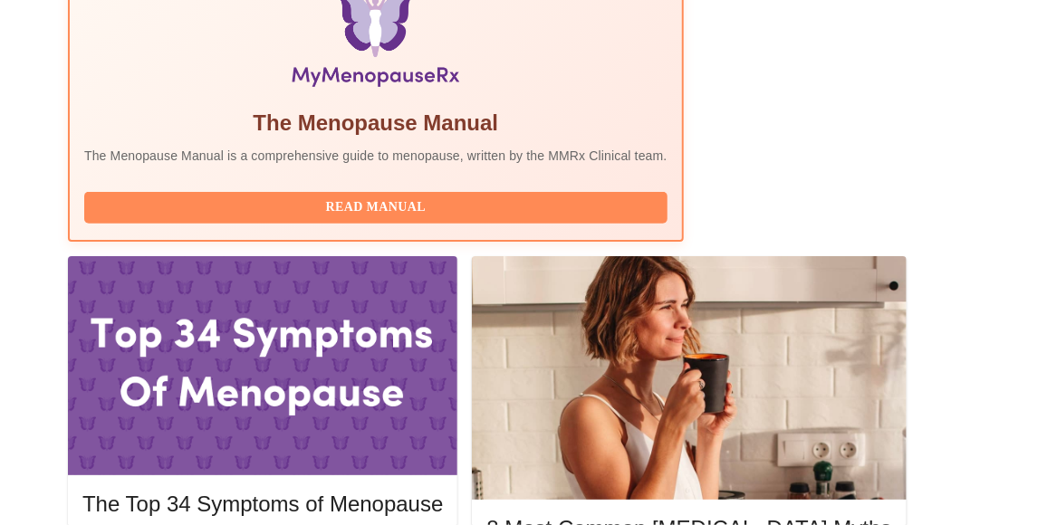
scroll to position [635, 0]
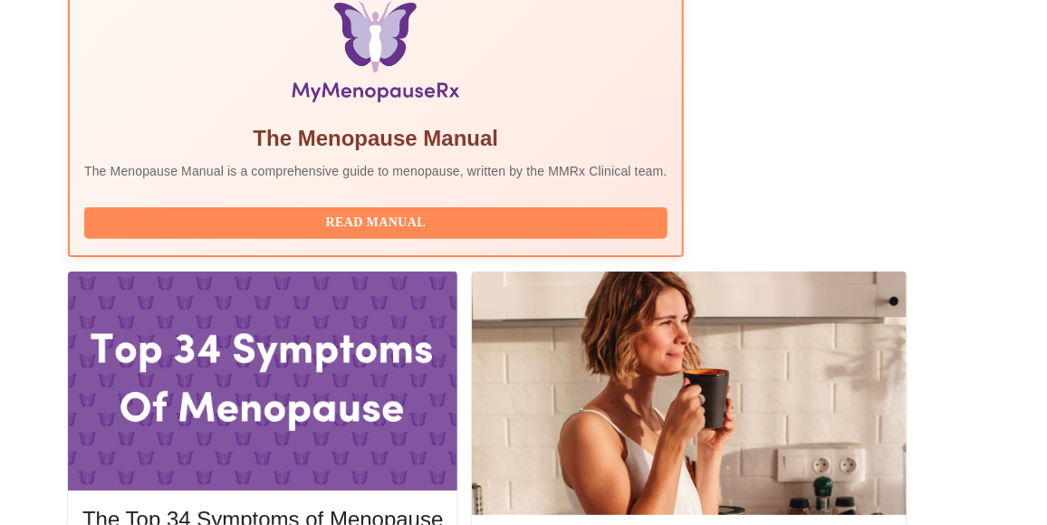
drag, startPoint x: 492, startPoint y: 337, endPoint x: 923, endPoint y: 283, distance: 435.2
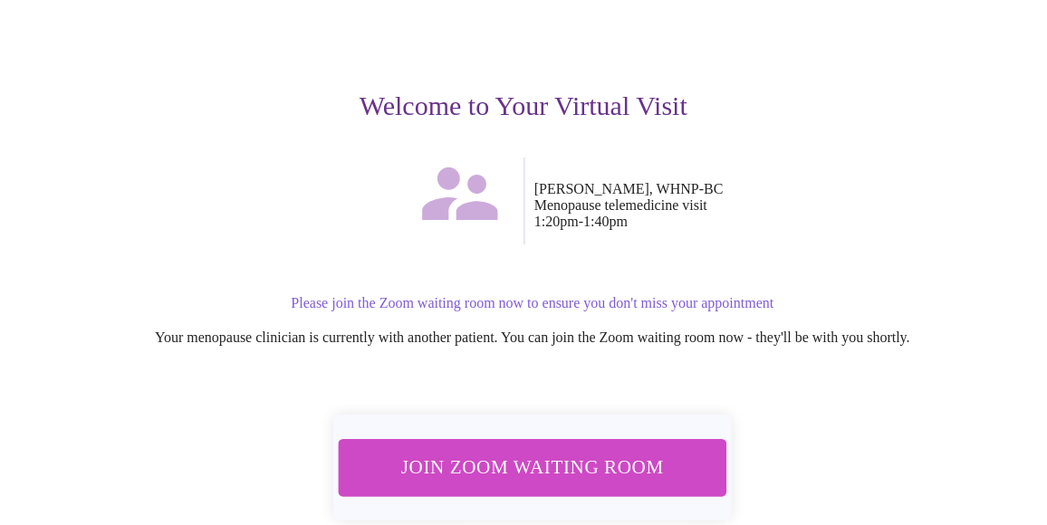
scroll to position [239, 0]
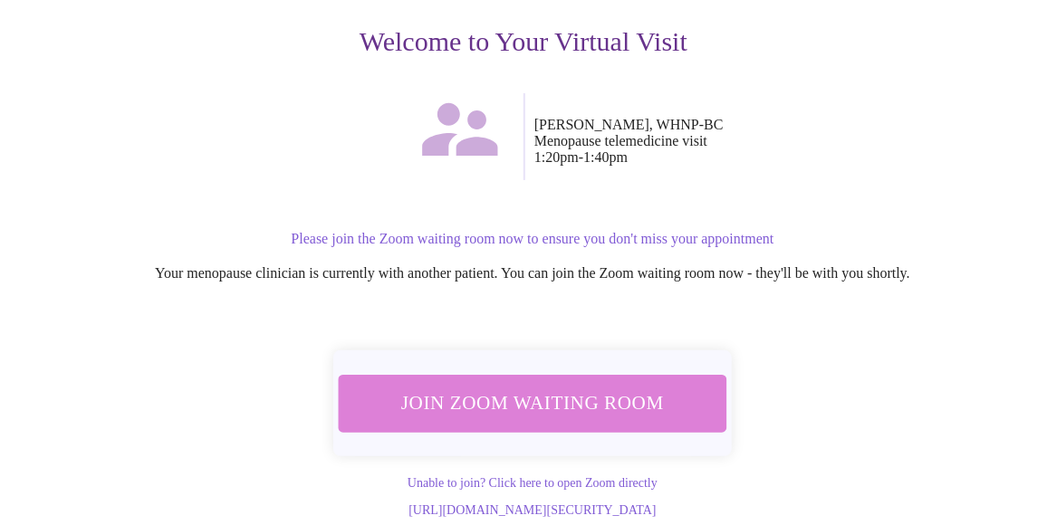
click at [591, 387] on span "Join Zoom Waiting Room" at bounding box center [532, 403] width 340 height 33
